Goal: Task Accomplishment & Management: Manage account settings

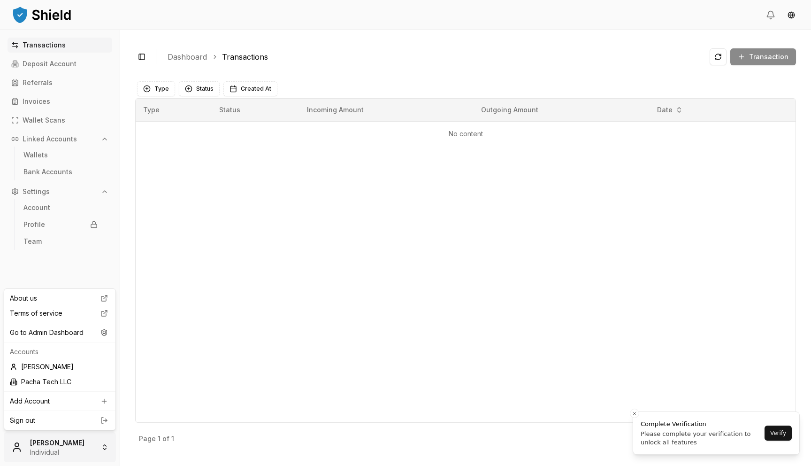
click at [56, 434] on html "Transactions Deposit Account Referrals Invoices Wallet Scans Linked Accounts Wa…" at bounding box center [405, 233] width 811 height 466
click at [67, 335] on div "Go to Admin Dashboard" at bounding box center [60, 332] width 108 height 15
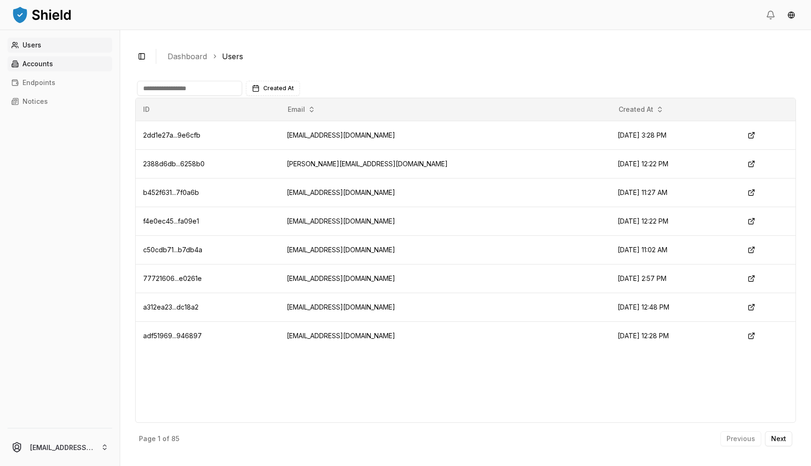
click at [77, 69] on link "Accounts" at bounding box center [60, 63] width 105 height 15
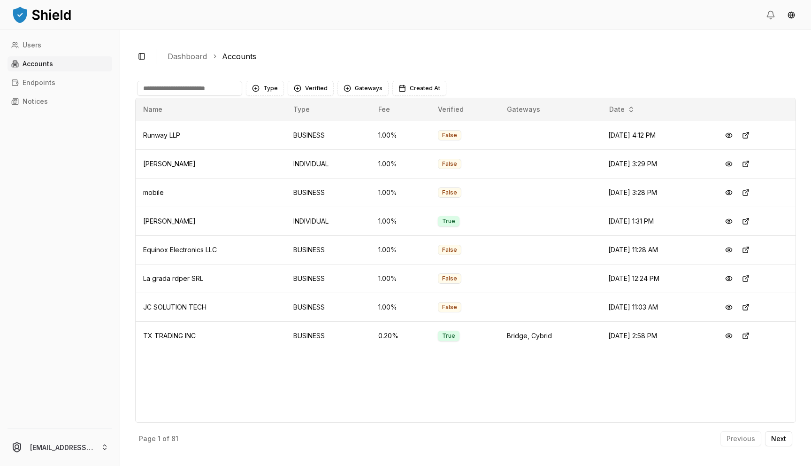
click at [198, 85] on input at bounding box center [189, 88] width 105 height 15
click at [752, 277] on button at bounding box center [746, 278] width 17 height 17
click at [749, 275] on button at bounding box center [746, 278] width 17 height 17
click at [751, 135] on button at bounding box center [746, 135] width 17 height 17
click at [748, 163] on button at bounding box center [746, 163] width 17 height 17
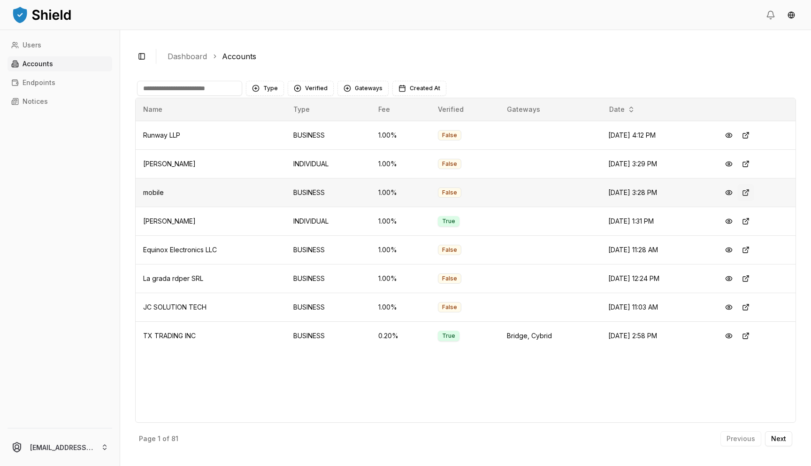
click at [749, 193] on button at bounding box center [746, 192] width 17 height 17
click at [754, 223] on button at bounding box center [746, 221] width 17 height 17
click at [751, 250] on button at bounding box center [746, 249] width 17 height 17
